Goal: Find specific page/section: Find specific page/section

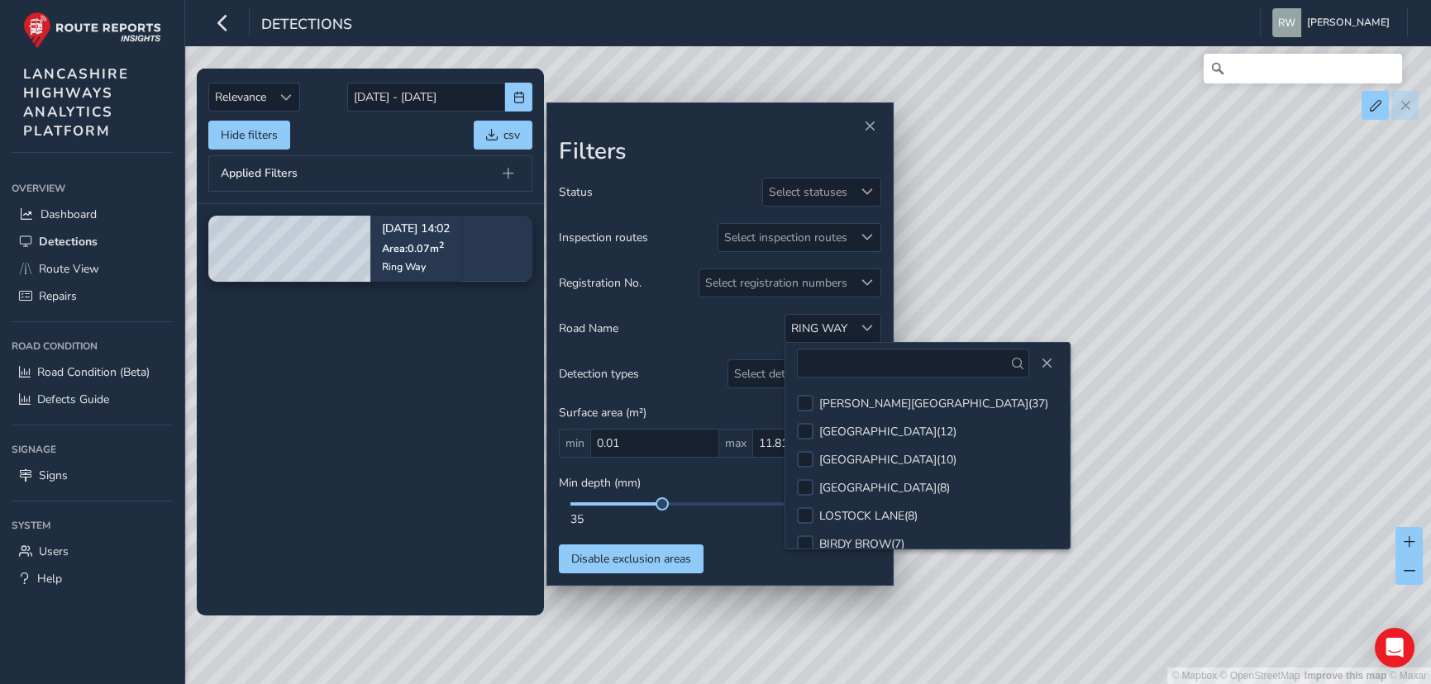
scroll to position [570, 0]
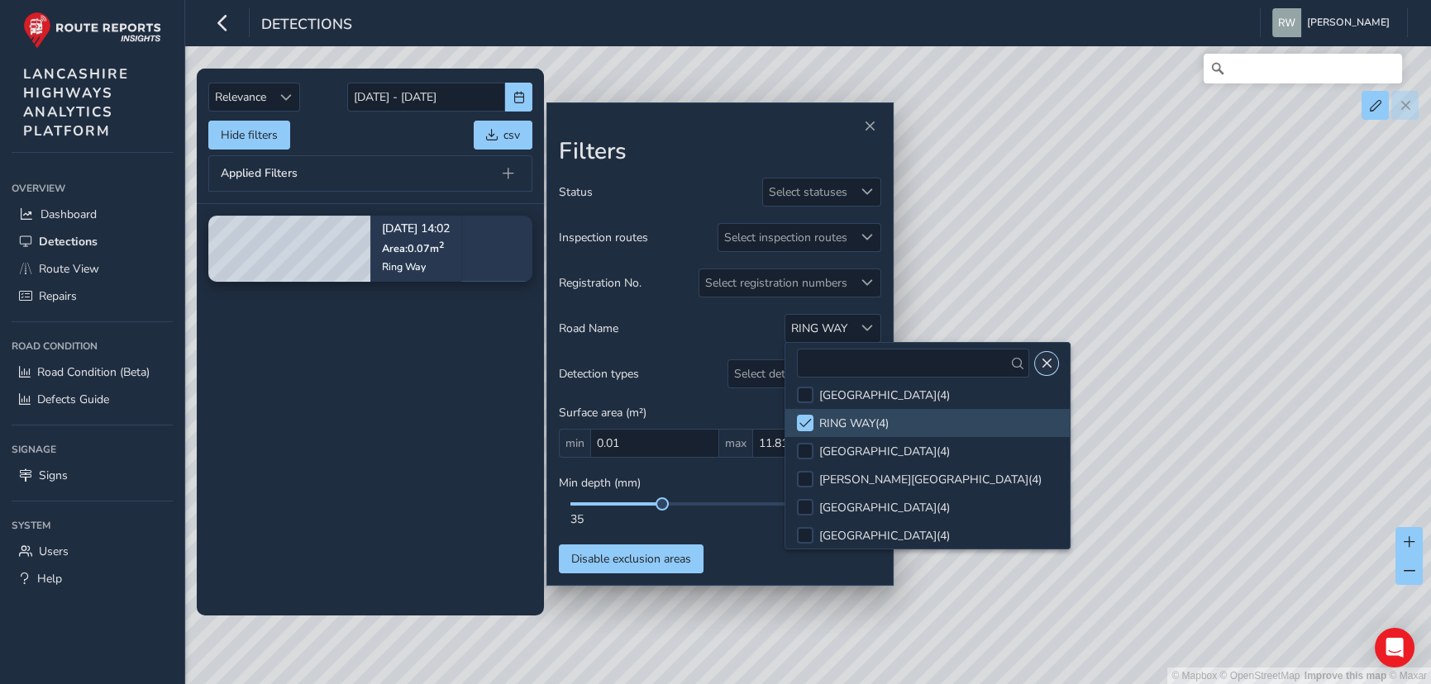
click at [1039, 365] on button "Close" at bounding box center [1046, 363] width 23 height 23
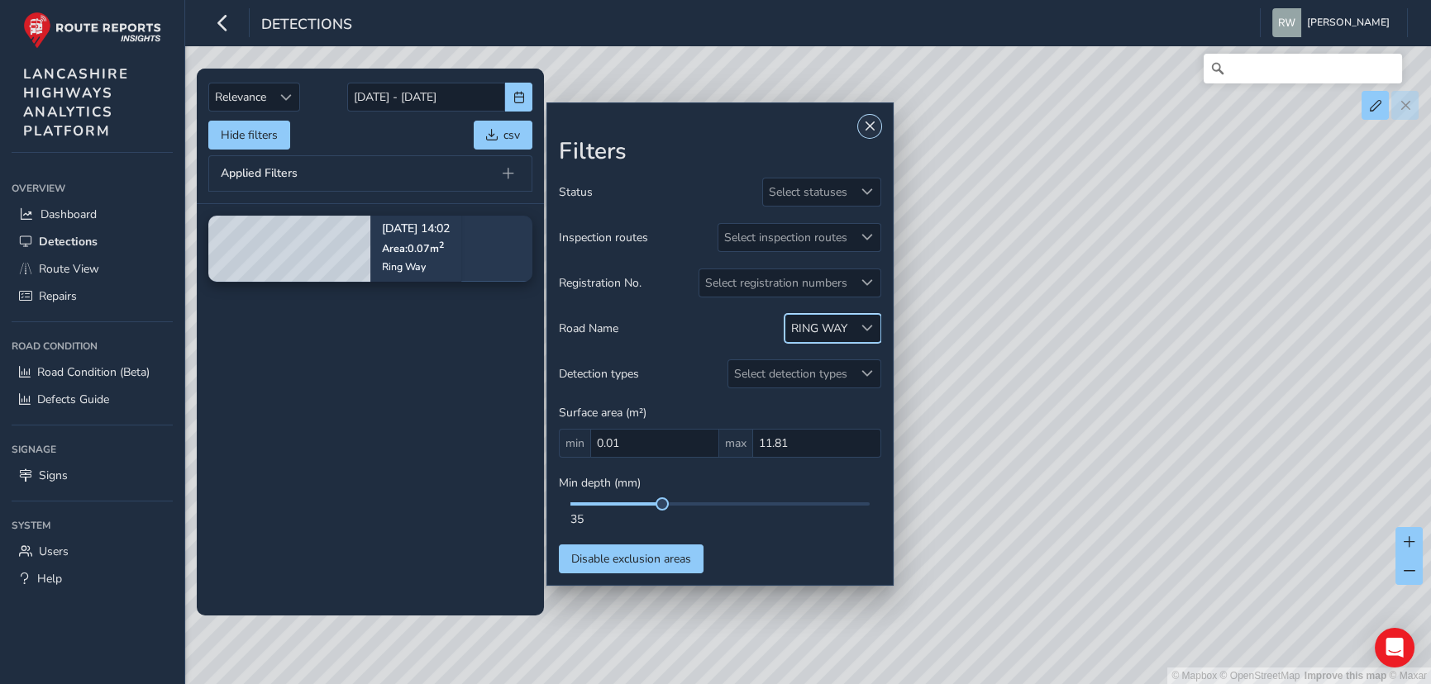
click at [869, 123] on span "Close" at bounding box center [870, 127] width 12 height 12
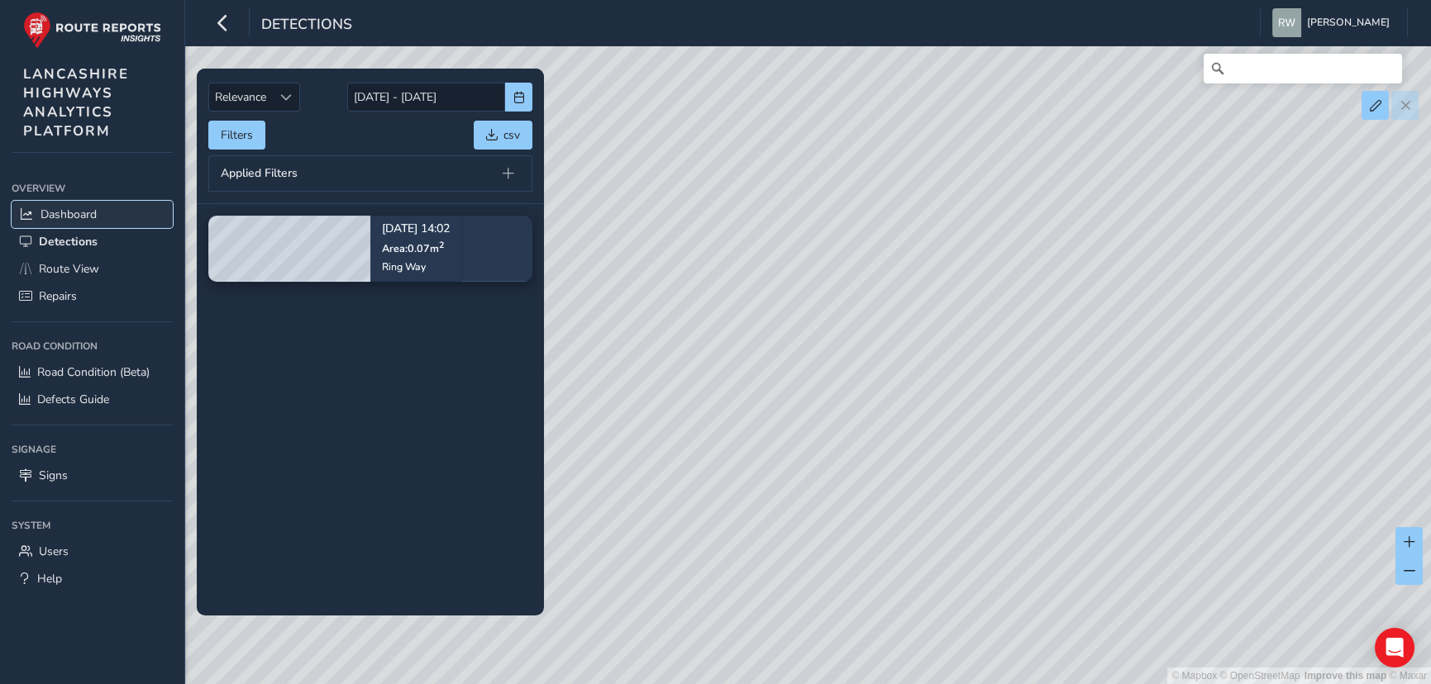
click at [74, 211] on span "Dashboard" at bounding box center [68, 215] width 56 height 16
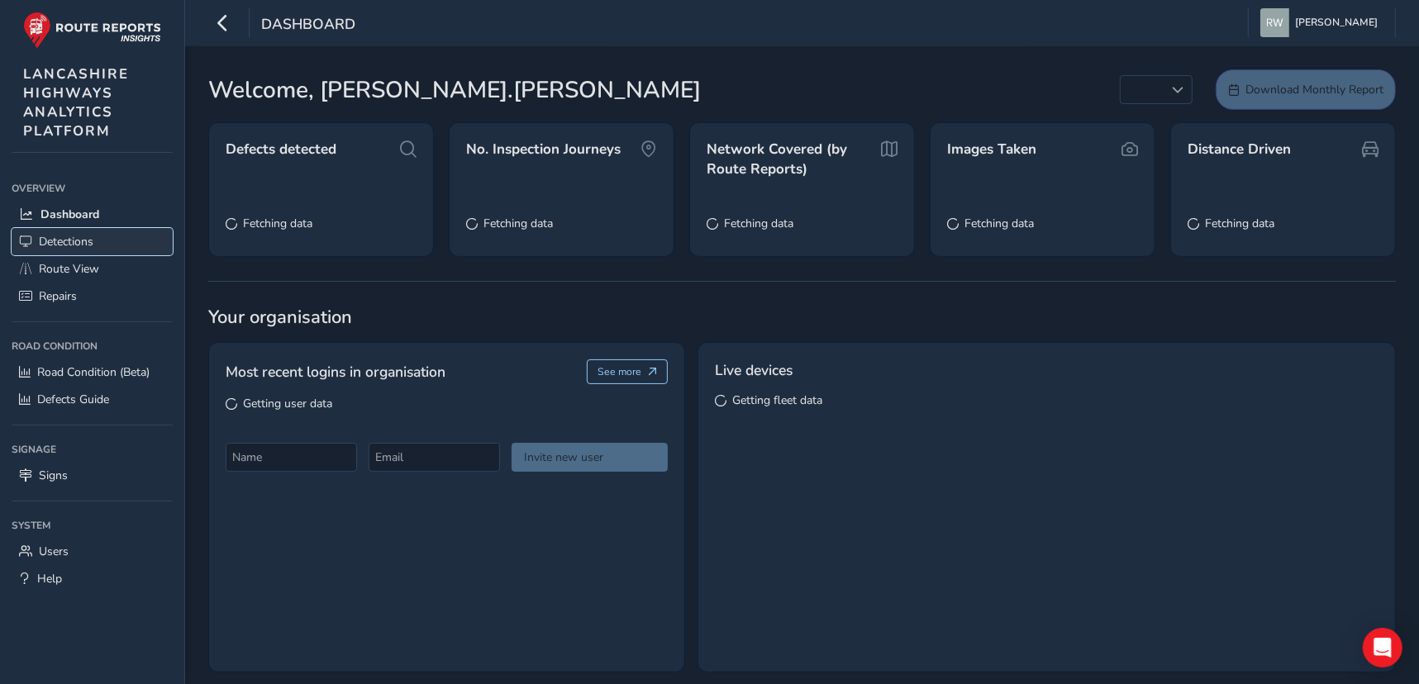
click at [68, 240] on span "Detections" at bounding box center [66, 242] width 55 height 16
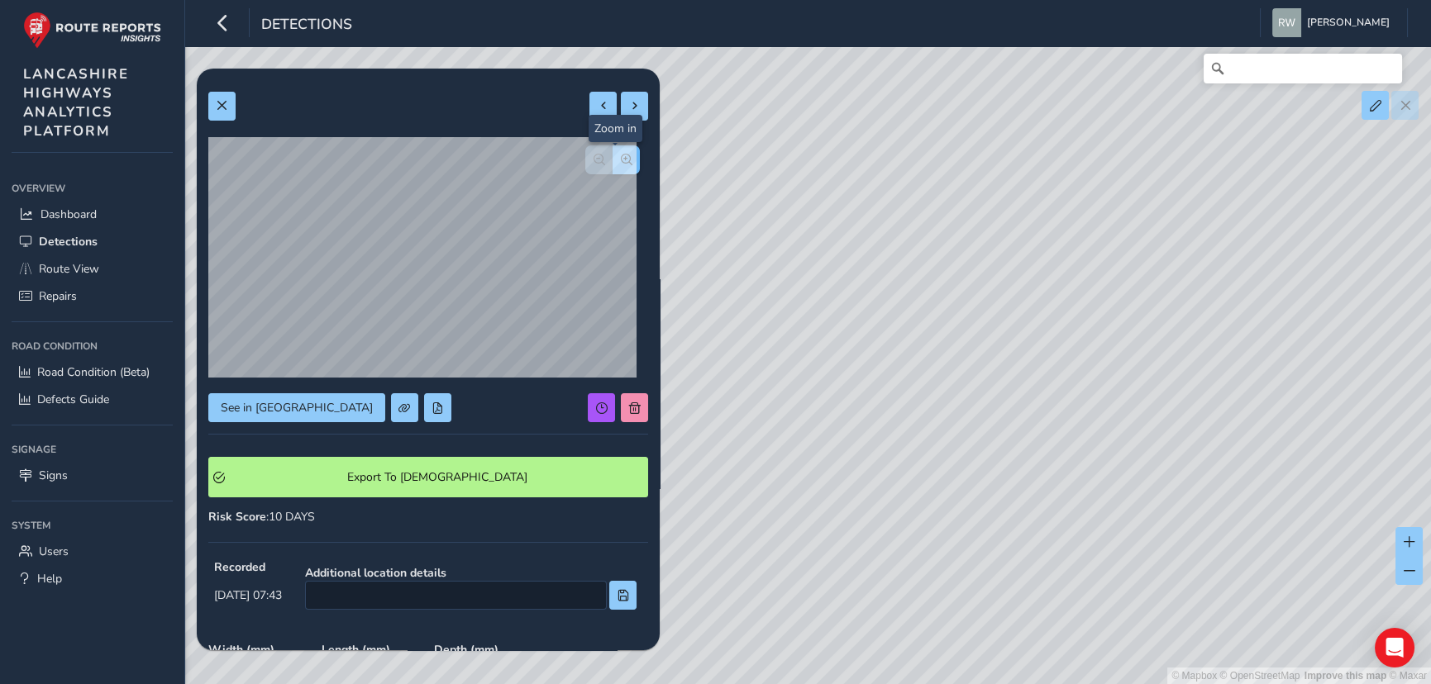
click at [621, 155] on span "button" at bounding box center [627, 160] width 12 height 12
click at [593, 157] on span "button" at bounding box center [599, 160] width 12 height 12
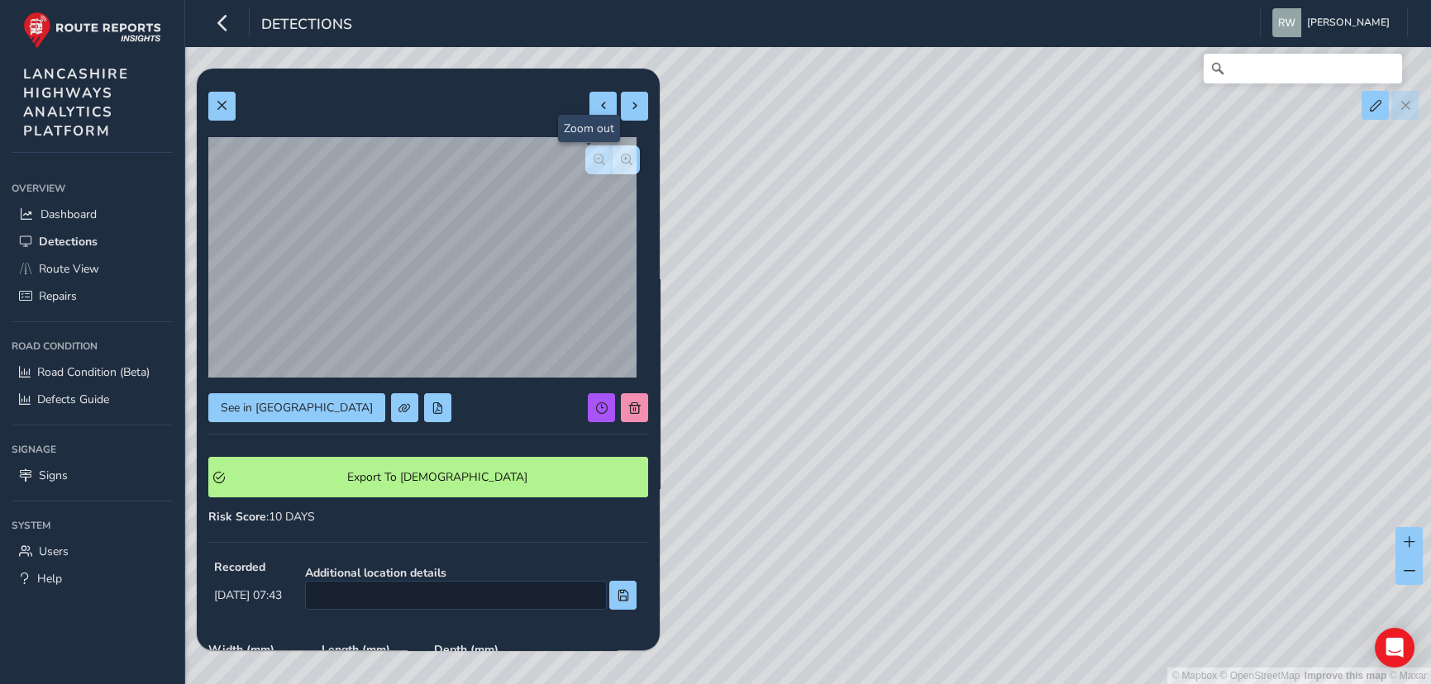
click at [593, 157] on span "button" at bounding box center [599, 160] width 12 height 12
click at [585, 157] on div at bounding box center [612, 159] width 55 height 29
click at [621, 99] on button at bounding box center [634, 106] width 27 height 29
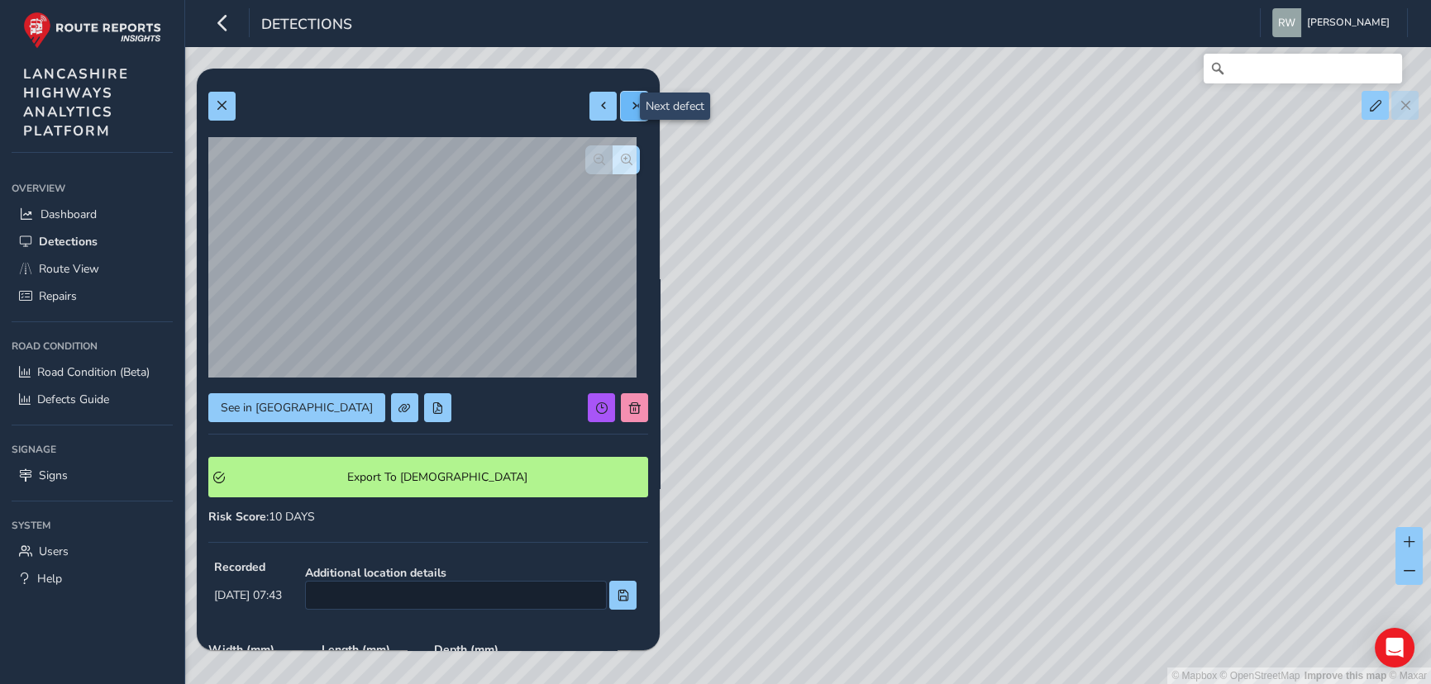
type input "262"
type input "739"
click at [613, 152] on button "button" at bounding box center [625, 159] width 27 height 29
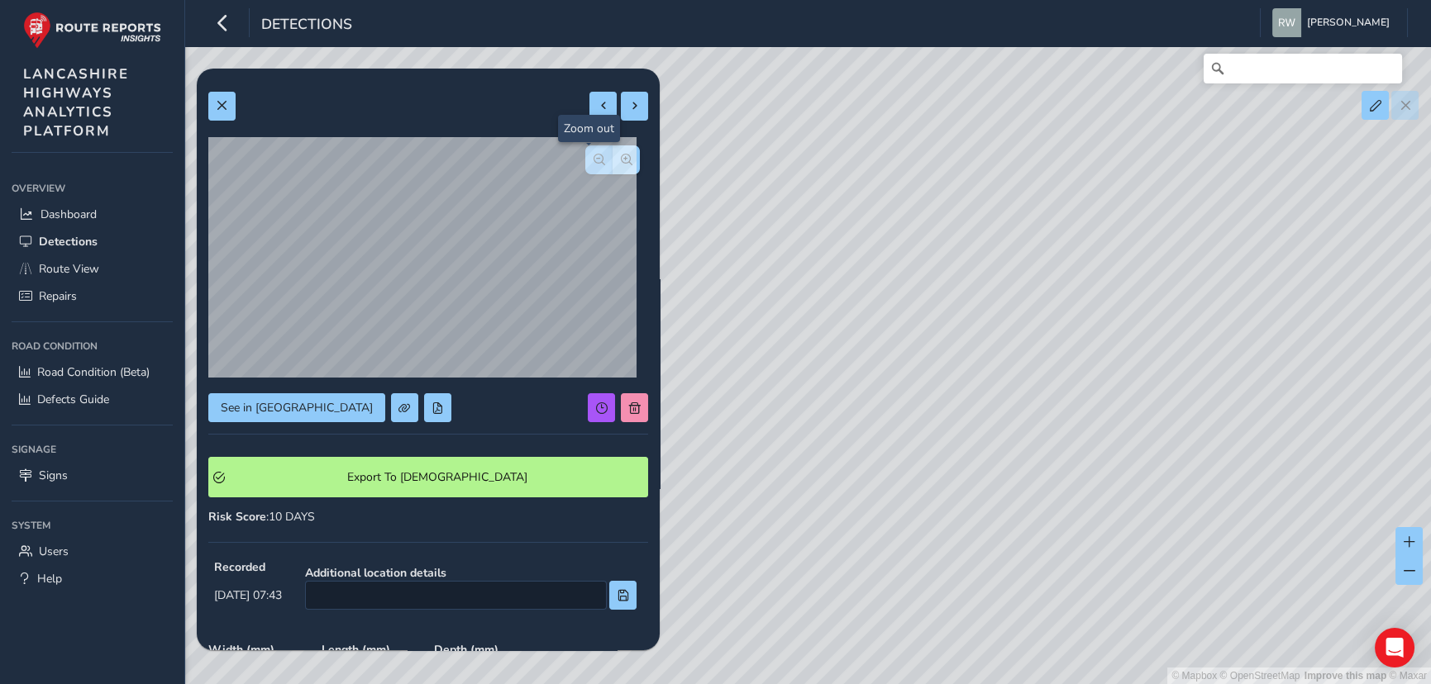
click at [593, 160] on span "button" at bounding box center [599, 160] width 12 height 12
click at [588, 160] on div at bounding box center [612, 159] width 55 height 29
click at [629, 103] on span at bounding box center [635, 106] width 12 height 12
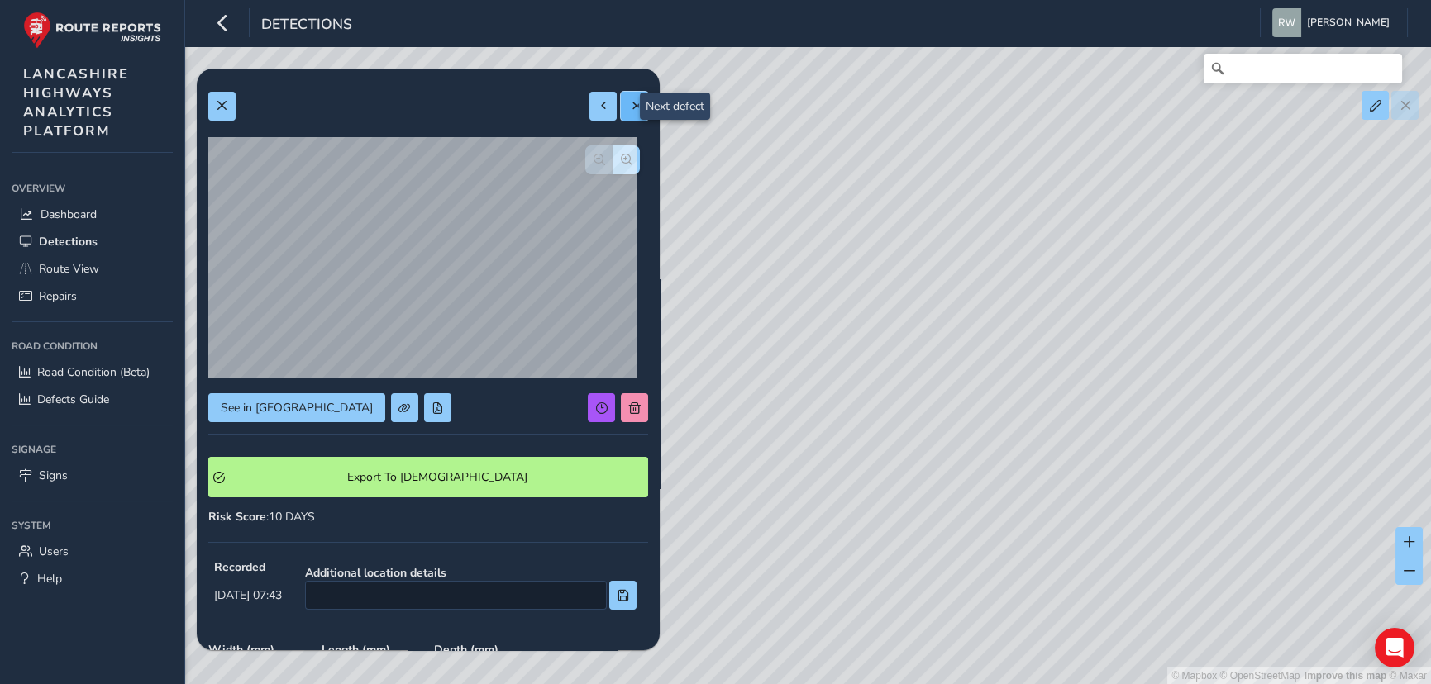
type input "449"
type input "763"
click at [621, 157] on span "button" at bounding box center [627, 160] width 12 height 12
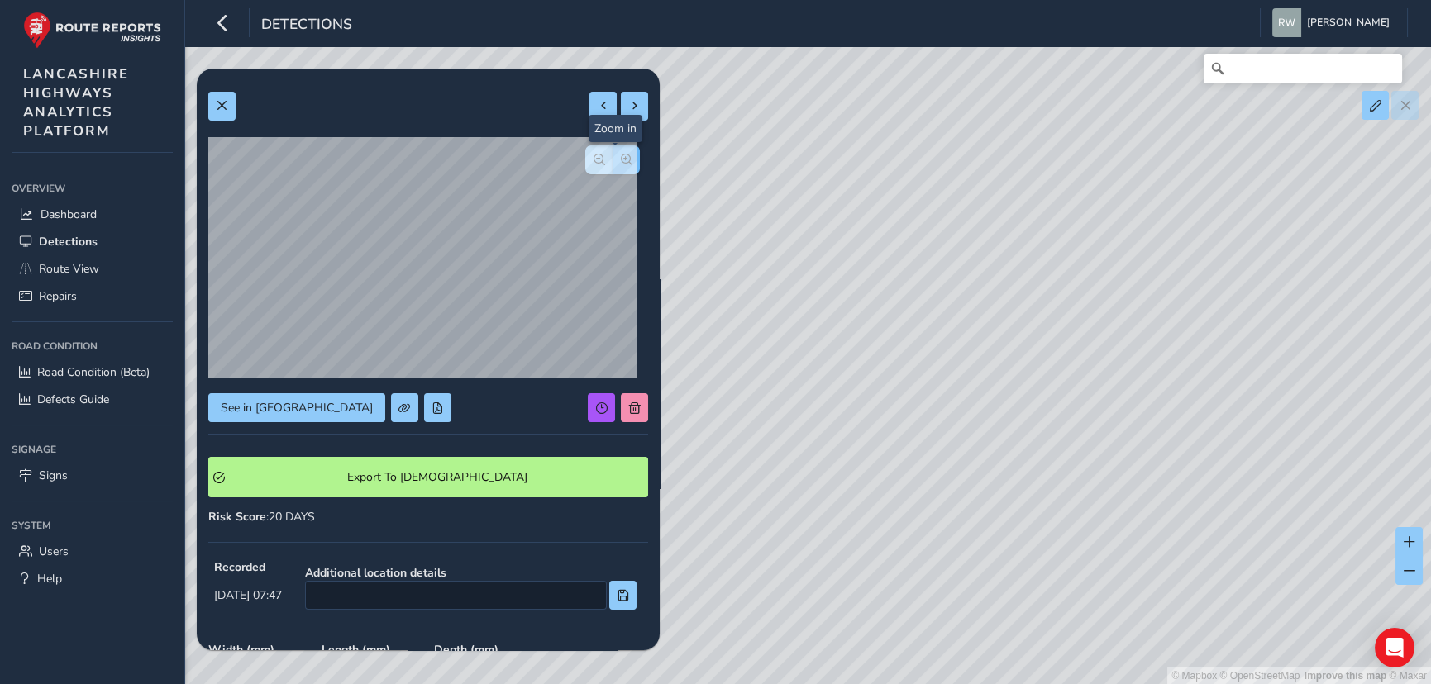
click at [621, 157] on span "button" at bounding box center [627, 160] width 12 height 12
click at [593, 158] on span "button" at bounding box center [599, 160] width 12 height 12
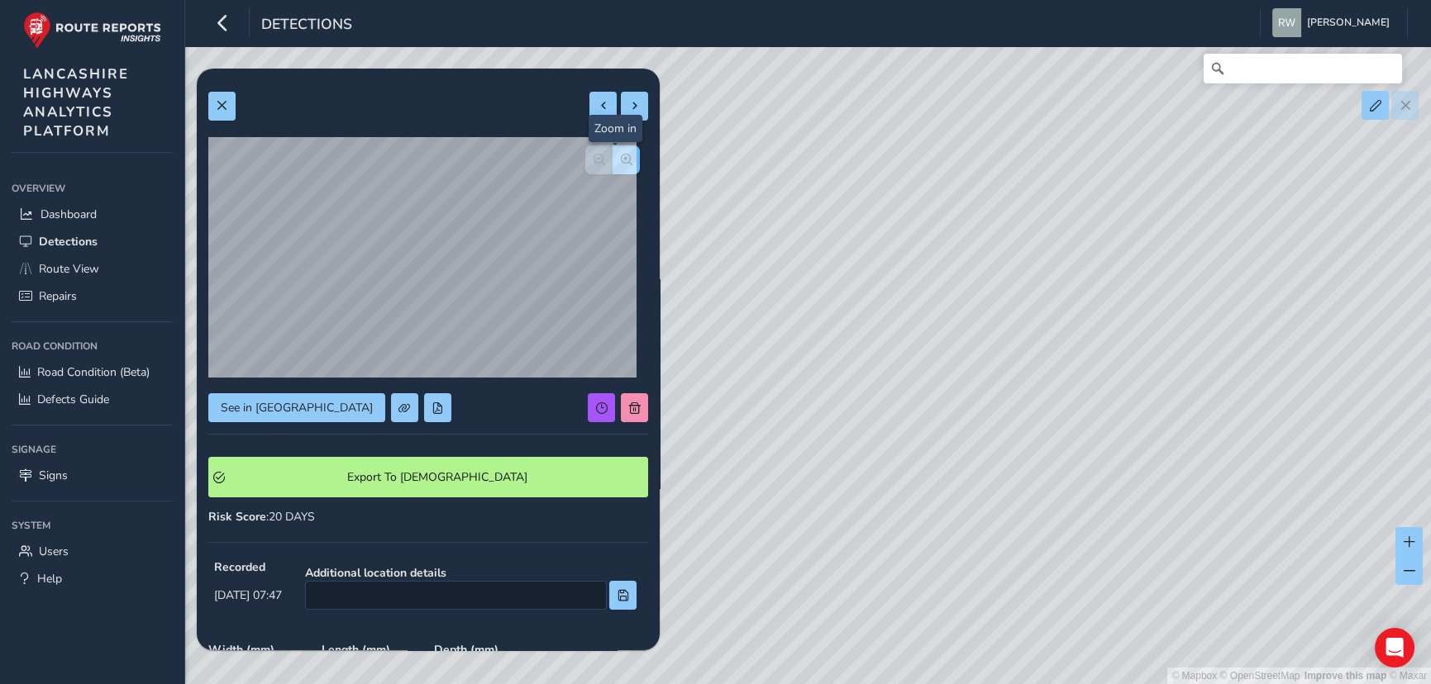
click at [621, 156] on span "button" at bounding box center [627, 160] width 12 height 12
click at [594, 157] on button "button" at bounding box center [598, 159] width 27 height 29
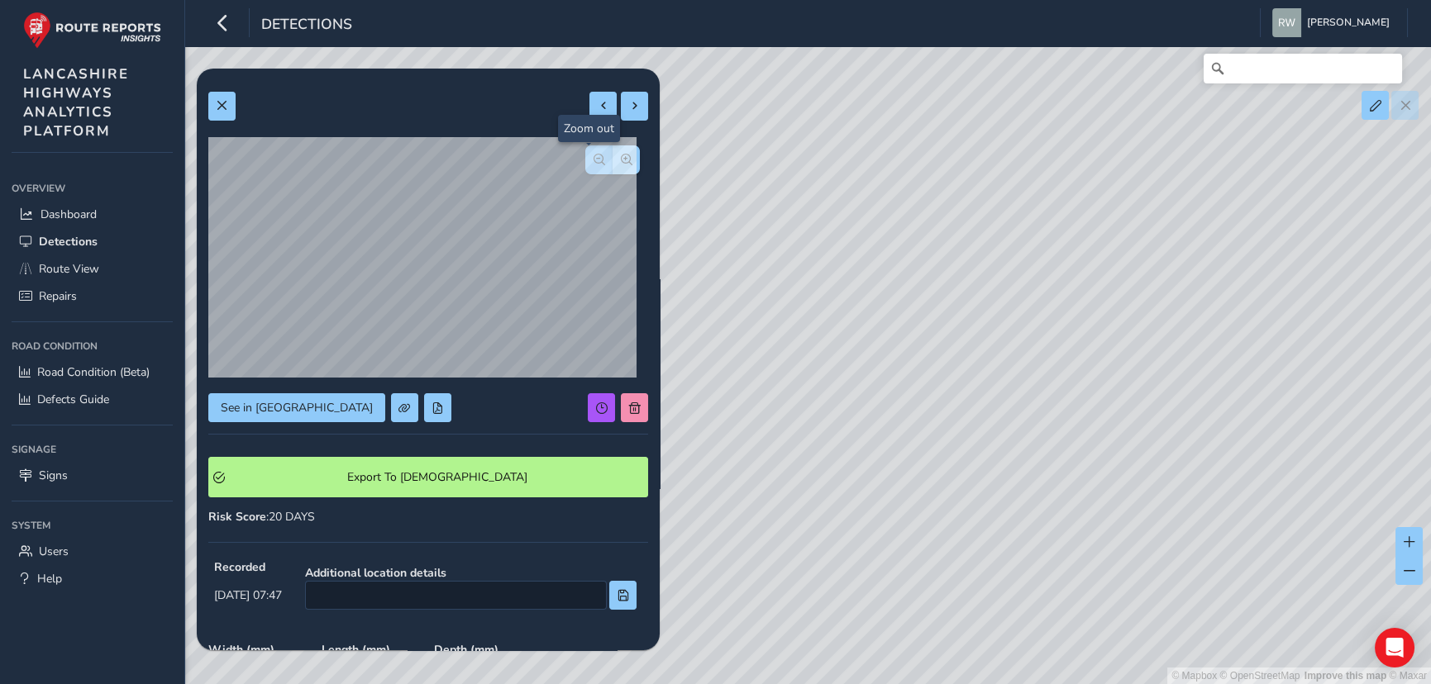
click at [594, 157] on button "button" at bounding box center [598, 159] width 27 height 29
click at [588, 150] on button "button" at bounding box center [598, 159] width 27 height 29
click at [621, 154] on span "button" at bounding box center [627, 160] width 12 height 12
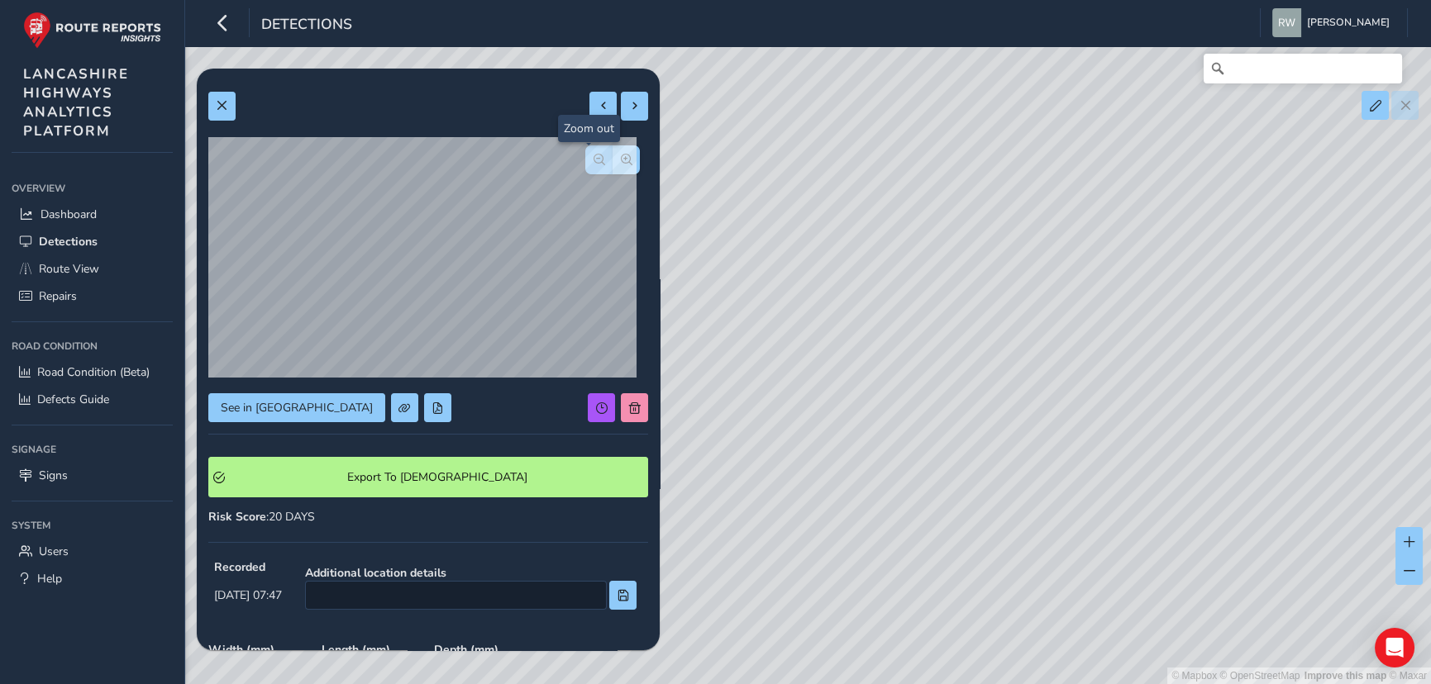
click at [586, 149] on button "button" at bounding box center [598, 159] width 27 height 29
click at [629, 102] on span at bounding box center [635, 106] width 12 height 12
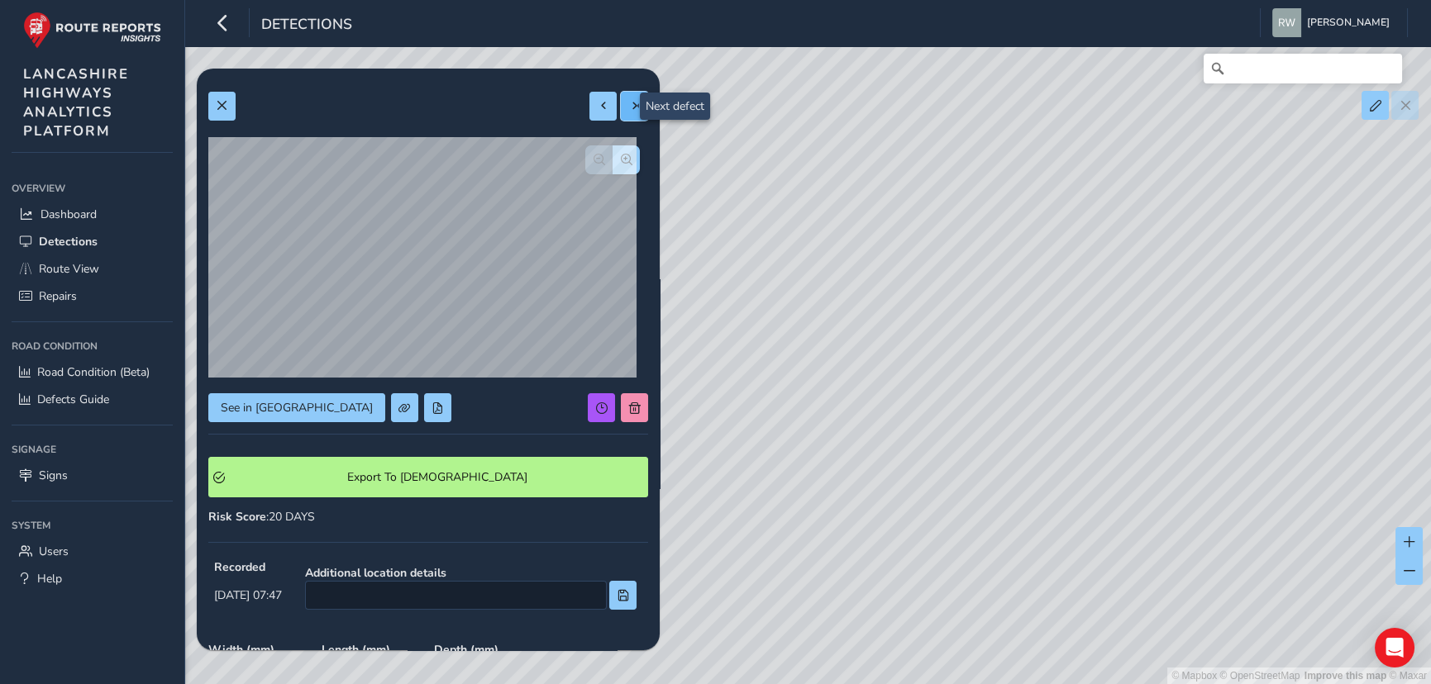
type input "387"
type input "788"
click at [629, 102] on span at bounding box center [635, 106] width 12 height 12
type input "458"
type input "567"
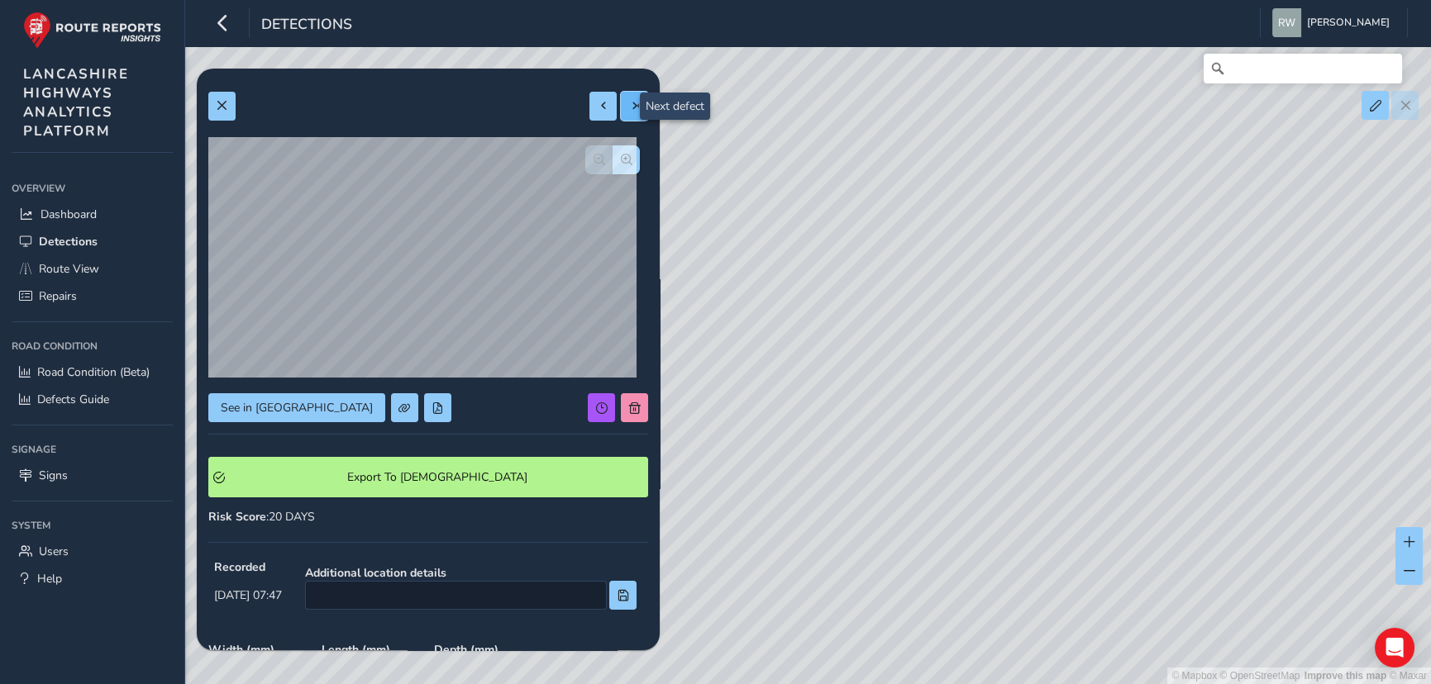
click at [629, 102] on span at bounding box center [635, 106] width 12 height 12
type input "542"
type input "503"
click at [629, 102] on span at bounding box center [635, 106] width 12 height 12
type input "190"
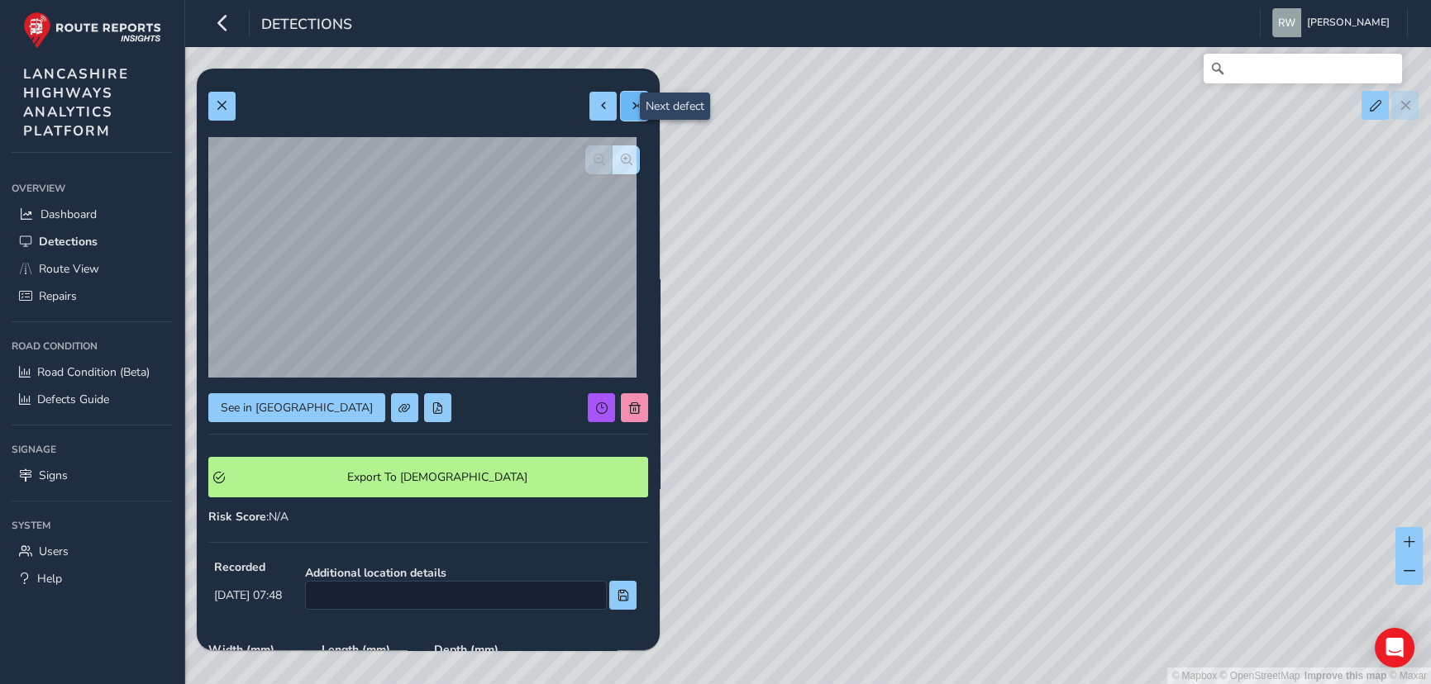
type input "722"
click at [629, 102] on span at bounding box center [635, 106] width 12 height 12
type input "295"
type input "255"
click at [589, 104] on button at bounding box center [602, 106] width 27 height 29
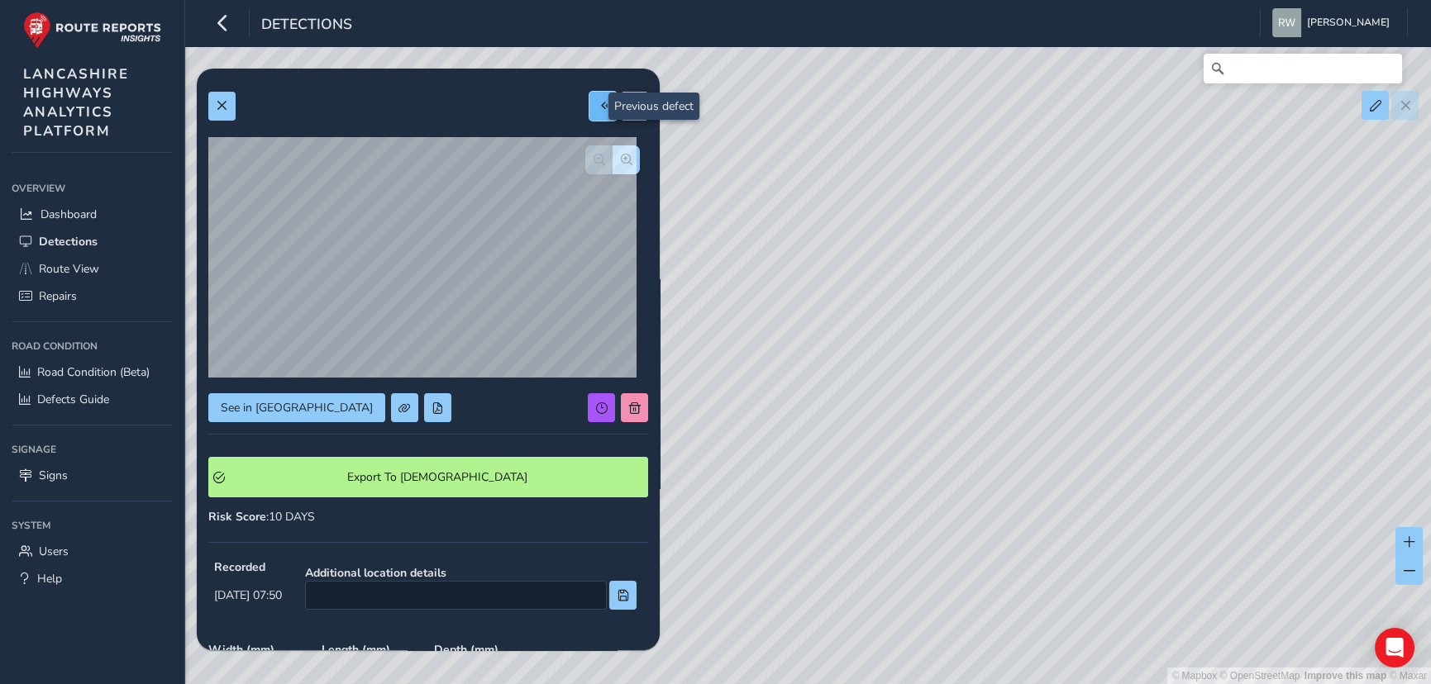
type input "190"
type input "722"
click at [621, 164] on span "button" at bounding box center [627, 160] width 12 height 12
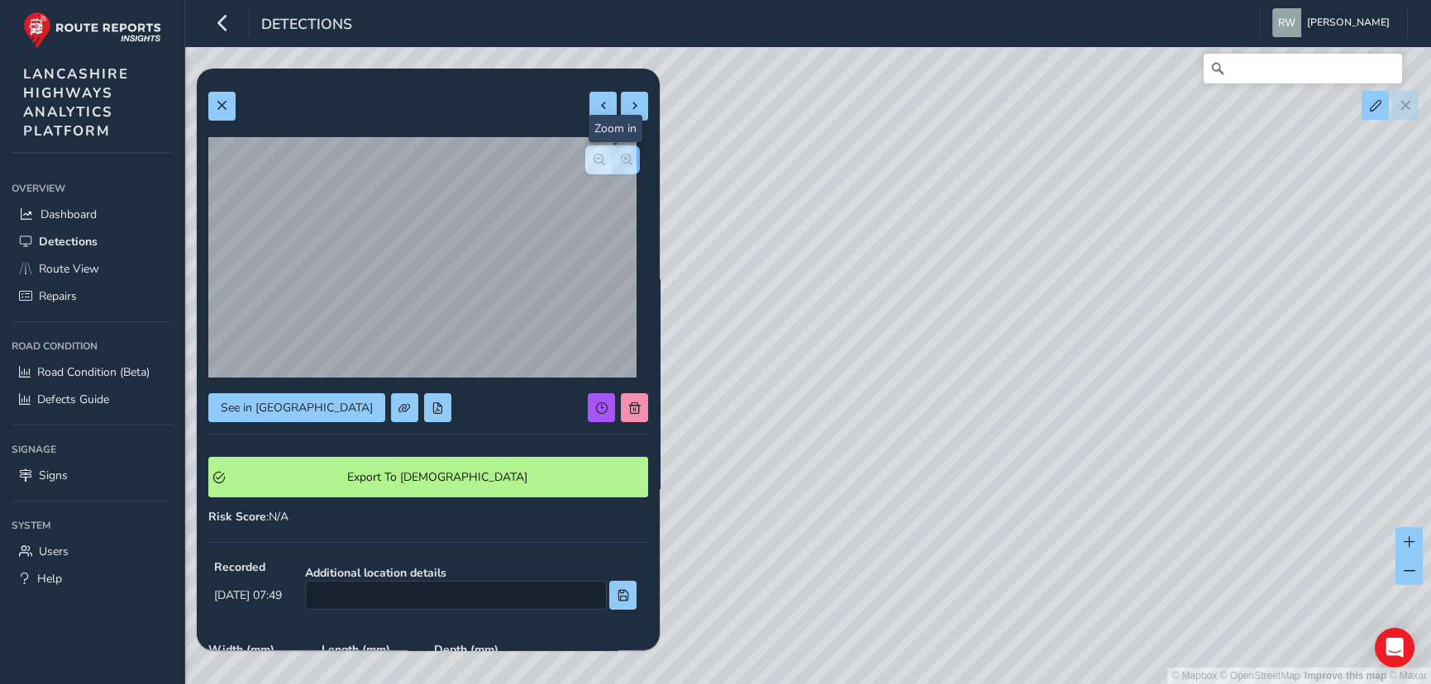
click at [621, 164] on span "button" at bounding box center [627, 160] width 12 height 12
click at [593, 164] on span "button" at bounding box center [599, 160] width 12 height 12
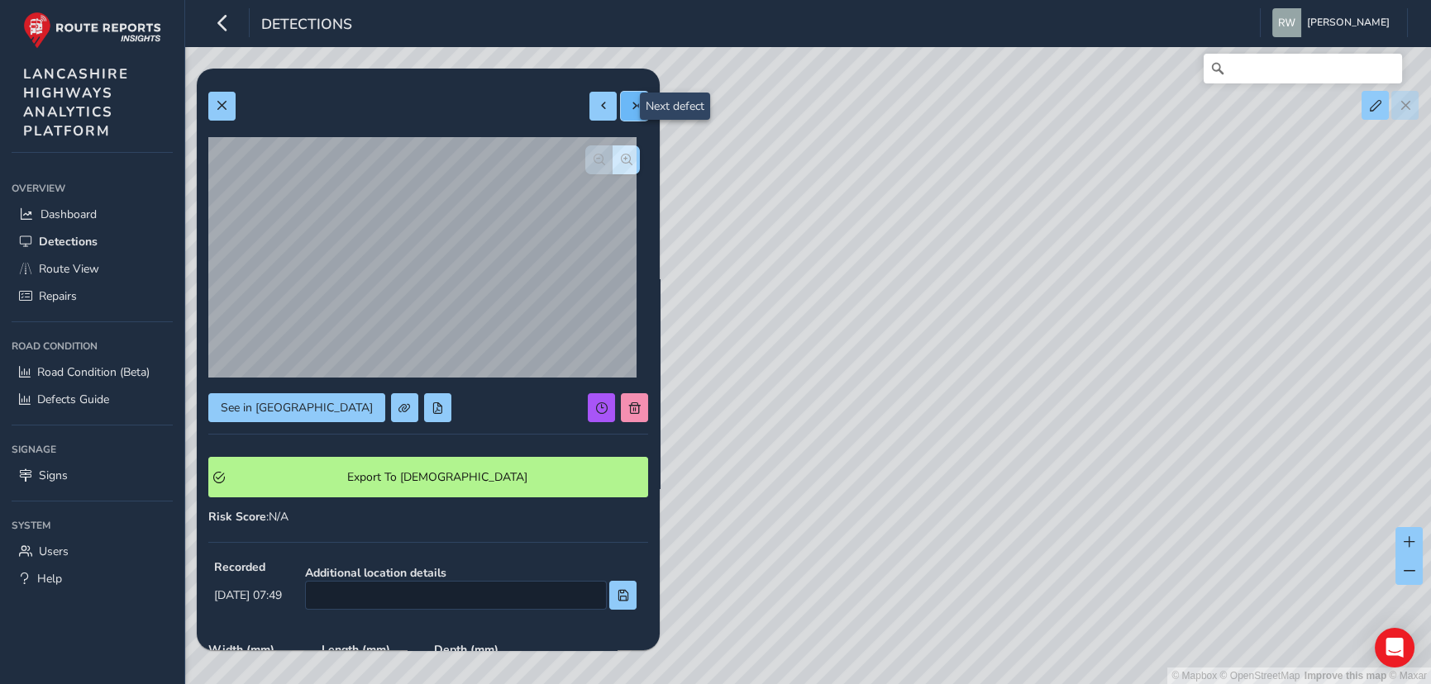
click at [629, 103] on span at bounding box center [635, 106] width 12 height 12
type input "295"
type input "255"
click at [629, 103] on span at bounding box center [635, 106] width 12 height 12
type input "511"
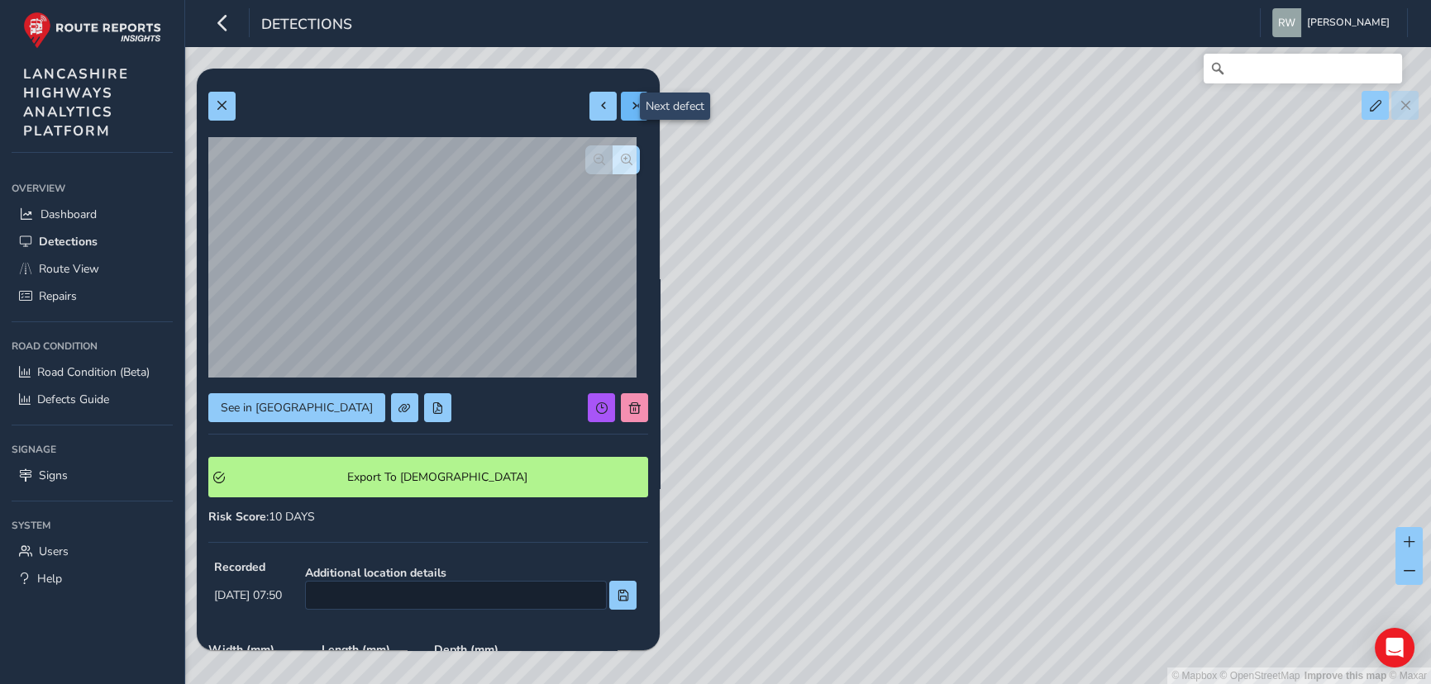
type input "501"
click at [620, 103] on div at bounding box center [618, 106] width 59 height 29
